Goal: Transaction & Acquisition: Purchase product/service

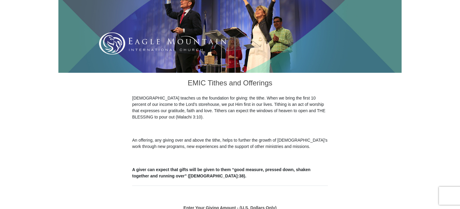
scroll to position [97, 0]
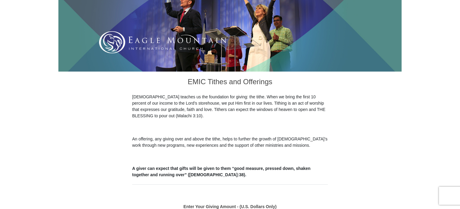
drag, startPoint x: 462, startPoint y: 28, endPoint x: 462, endPoint y: 91, distance: 62.6
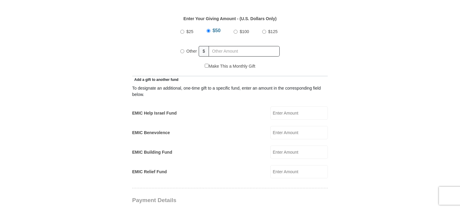
scroll to position [286, 0]
radio input "true"
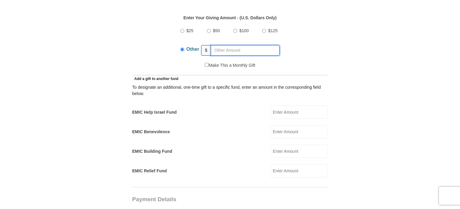
click at [229, 45] on input "text" at bounding box center [245, 50] width 69 height 11
type input "350"
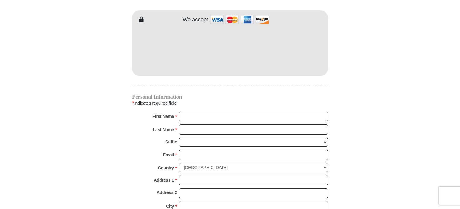
scroll to position [511, 0]
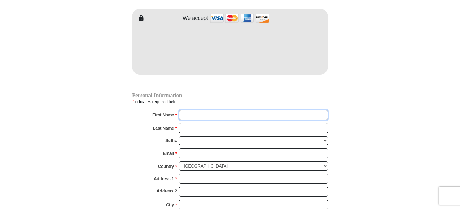
click at [200, 110] on input "First Name *" at bounding box center [253, 115] width 149 height 10
type input "Carlene"
click at [201, 123] on input "Last Name *" at bounding box center [253, 128] width 149 height 10
type input "Seutter"
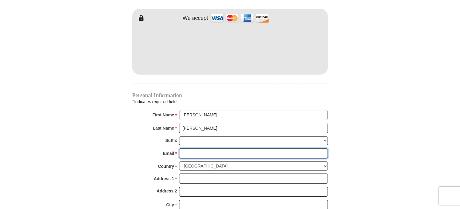
click at [197, 148] on input "Email *" at bounding box center [253, 153] width 149 height 10
type input "thunder272727@gmail.com"
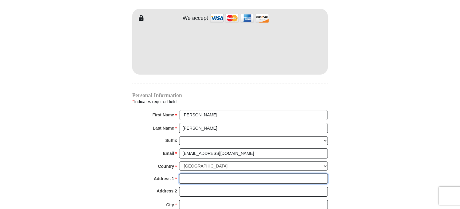
type input "2224 Mill Creek Way"
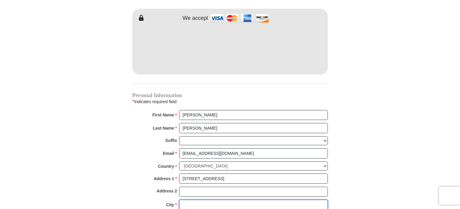
type input "Choctaw"
select select "OK"
type input "73020"
type input "4058308550"
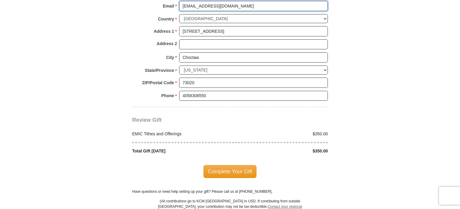
scroll to position [662, 0]
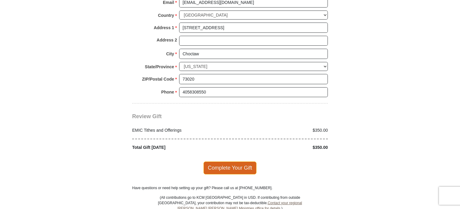
click at [243, 162] on span "Complete Your Gift" at bounding box center [229, 168] width 53 height 13
